Goal: Share content: Share content

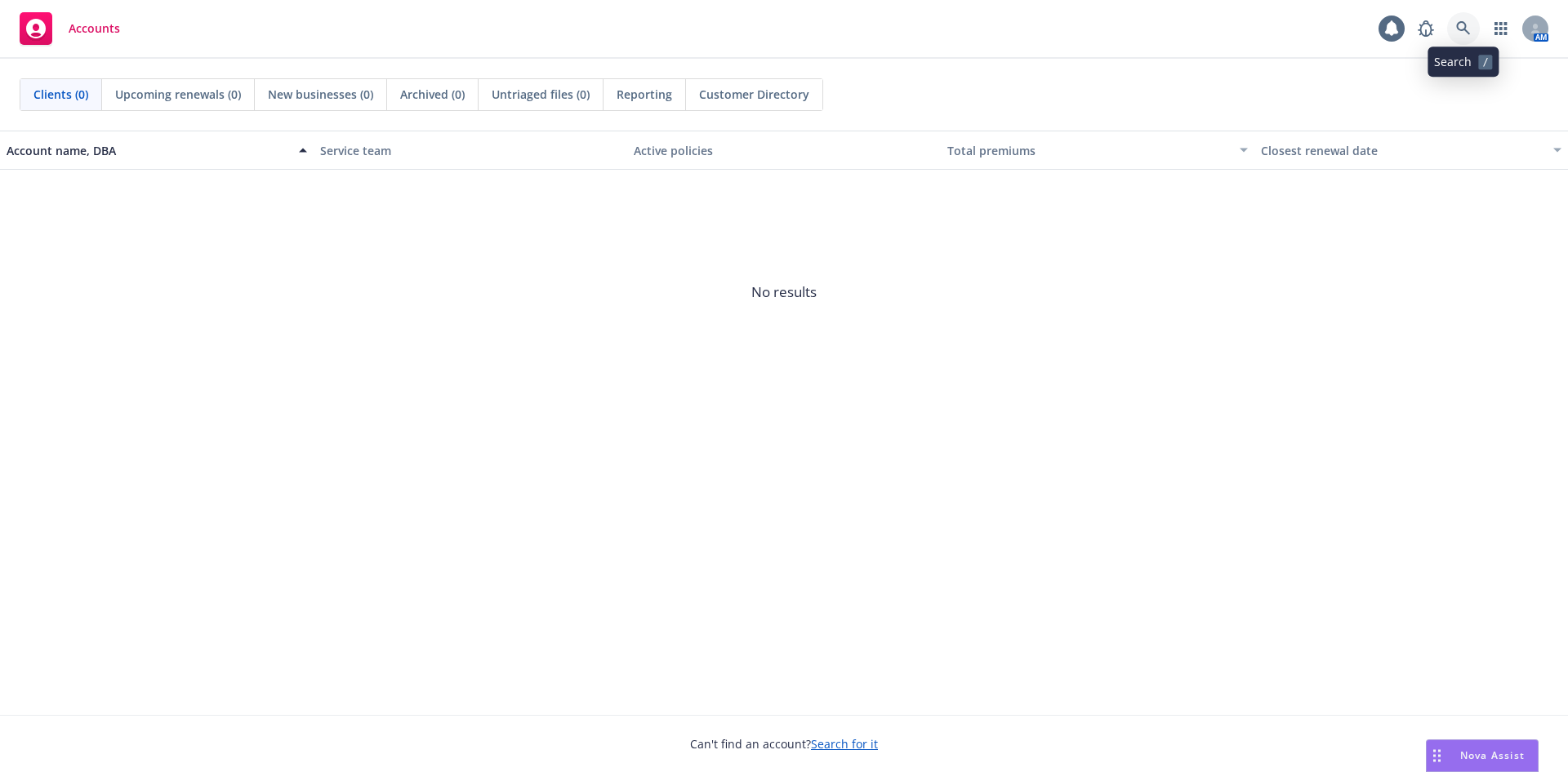
click at [1449, 32] on link at bounding box center [1463, 28] width 33 height 33
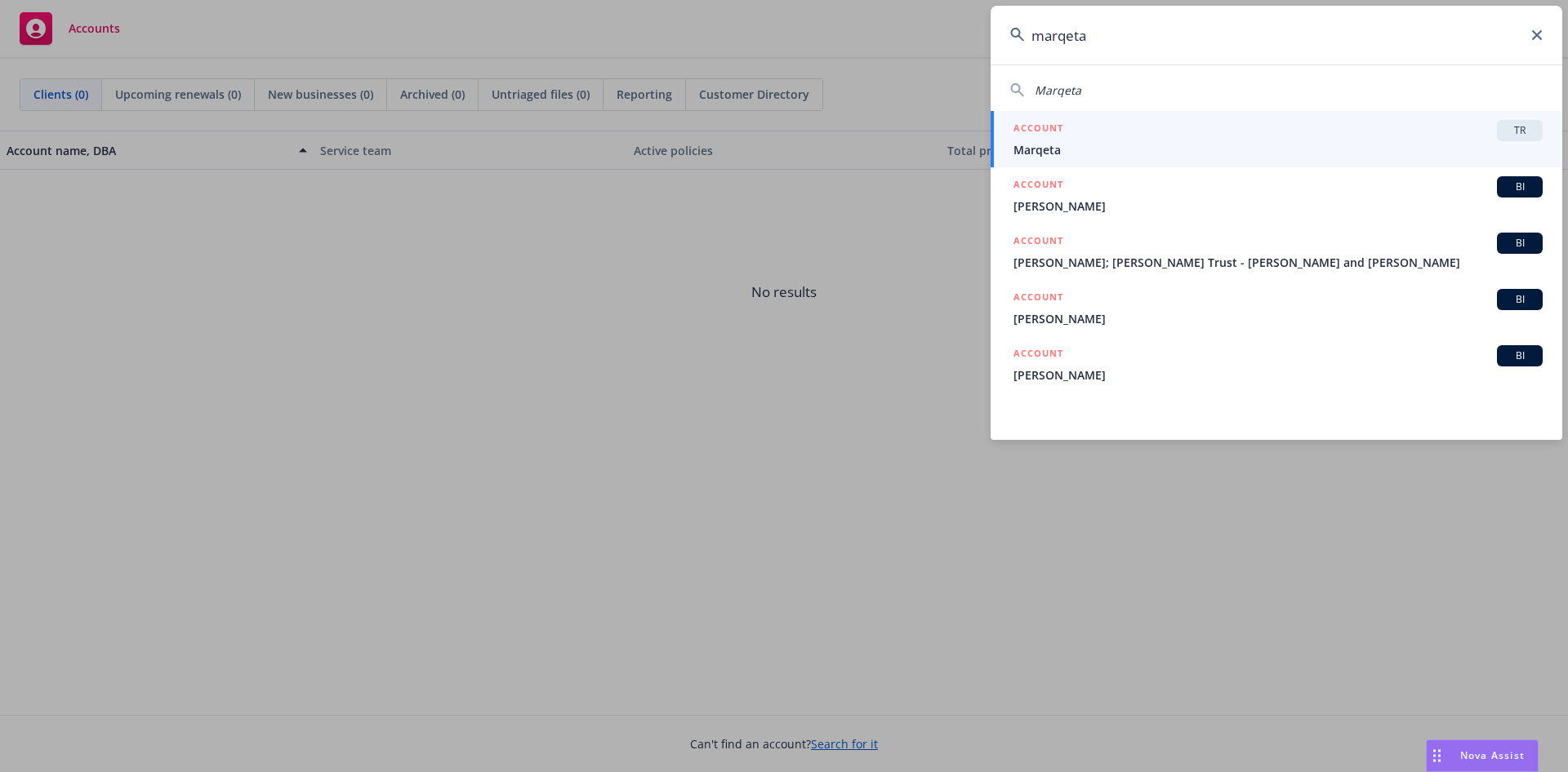
type input "marqeta"
click at [1134, 152] on span "Marqeta" at bounding box center [1278, 150] width 529 height 17
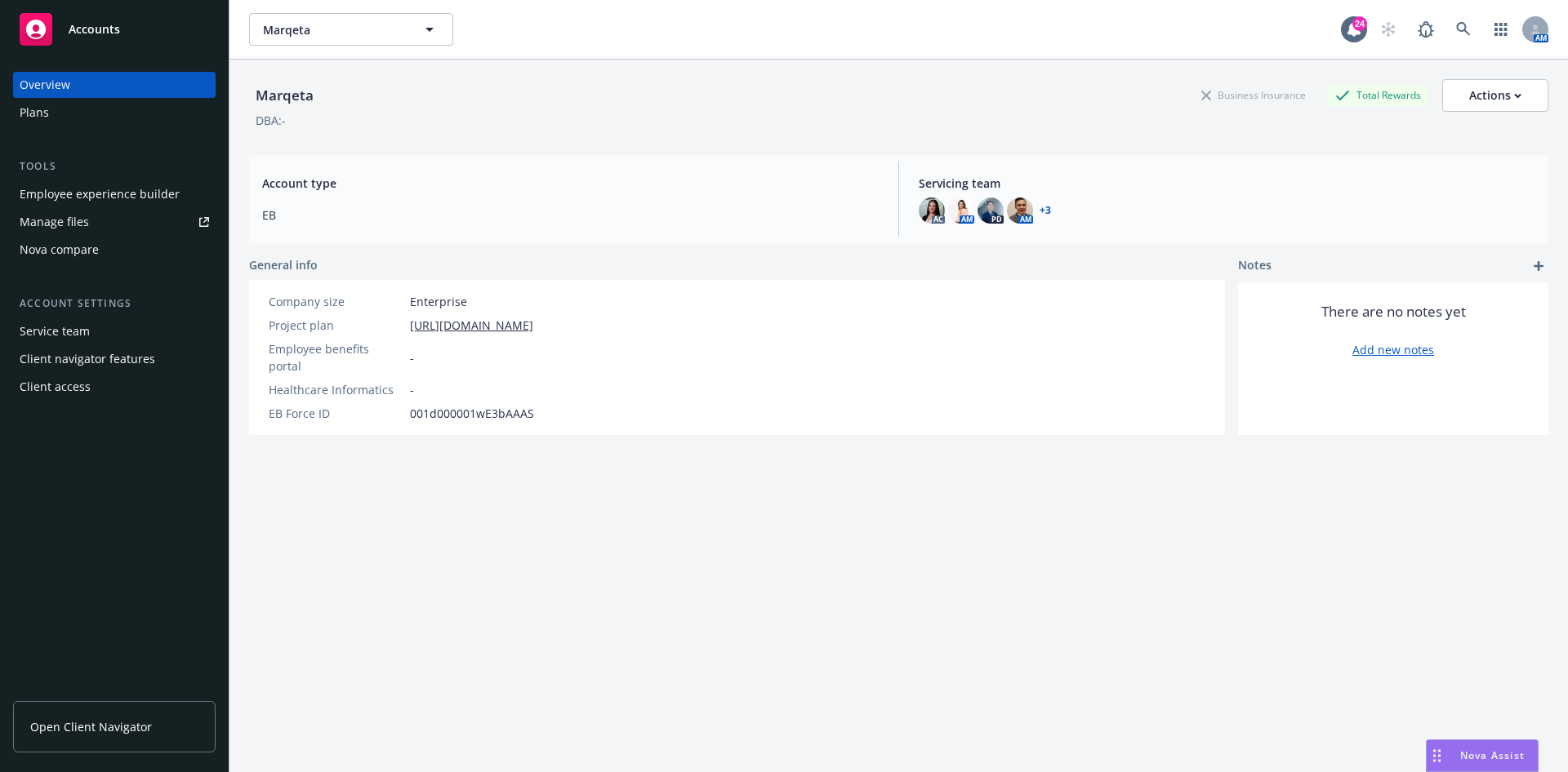
click at [101, 223] on link "Manage files" at bounding box center [114, 222] width 203 height 26
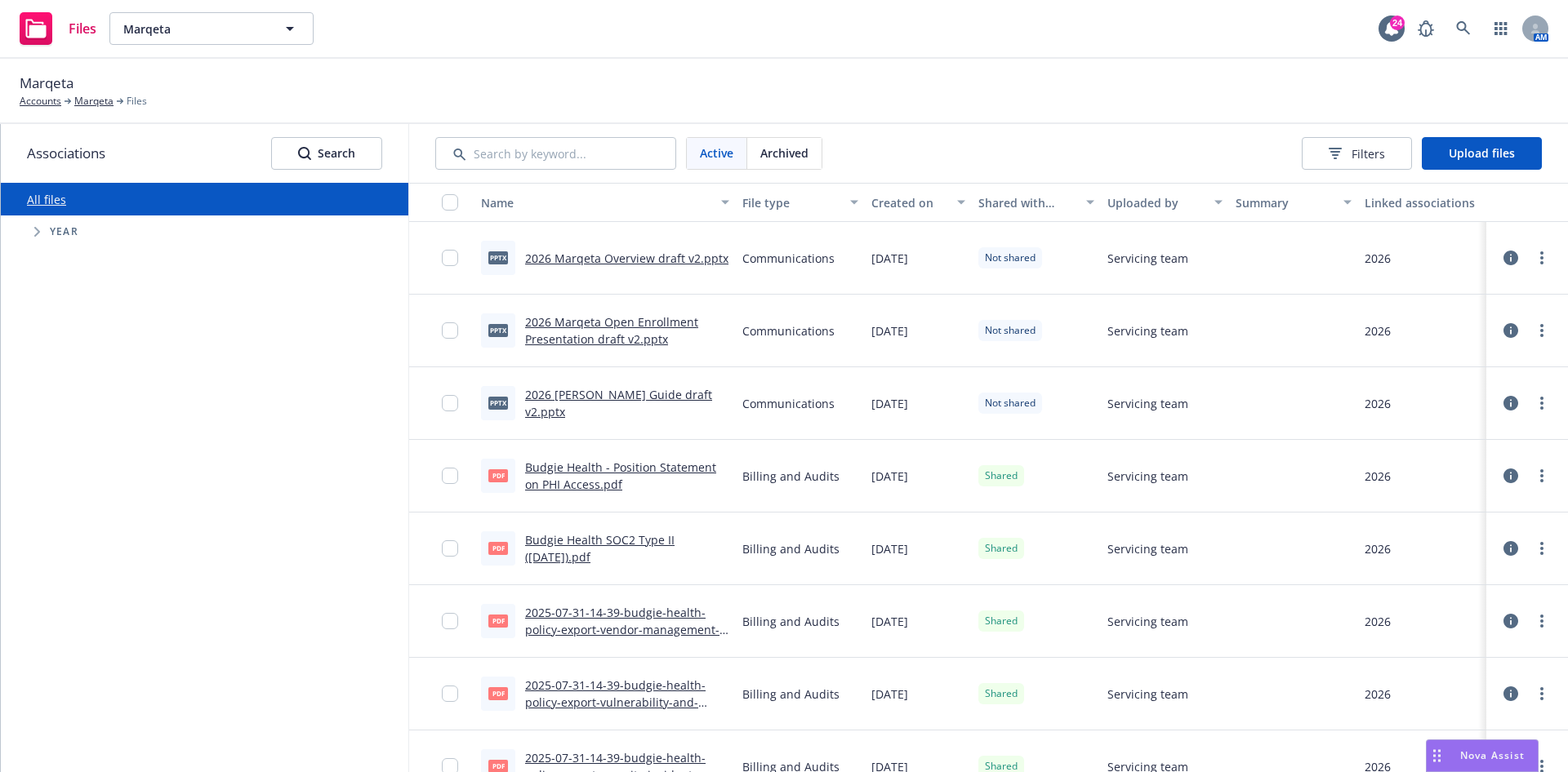
click at [438, 257] on div at bounding box center [442, 258] width 66 height 72
drag, startPoint x: 450, startPoint y: 267, endPoint x: 445, endPoint y: 283, distance: 16.8
click at [450, 269] on div at bounding box center [455, 258] width 26 height 53
click at [449, 336] on input "checkbox" at bounding box center [449, 330] width 16 height 16
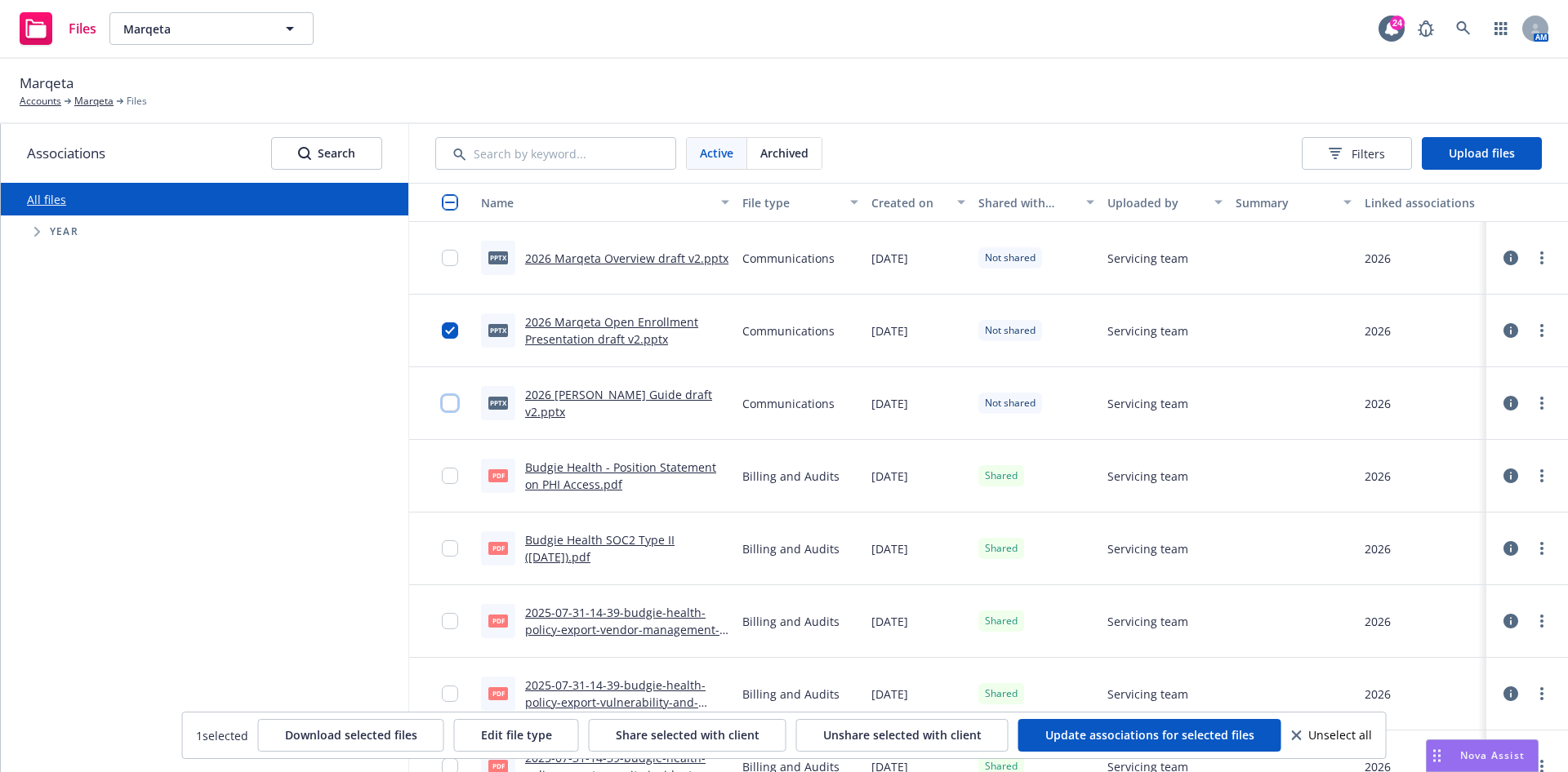
click at [451, 401] on input "checkbox" at bounding box center [449, 402] width 16 height 16
click at [449, 260] on input "checkbox" at bounding box center [449, 257] width 16 height 16
click at [628, 737] on span "Share selected with client" at bounding box center [687, 734] width 144 height 16
